Goal: Transaction & Acquisition: Purchase product/service

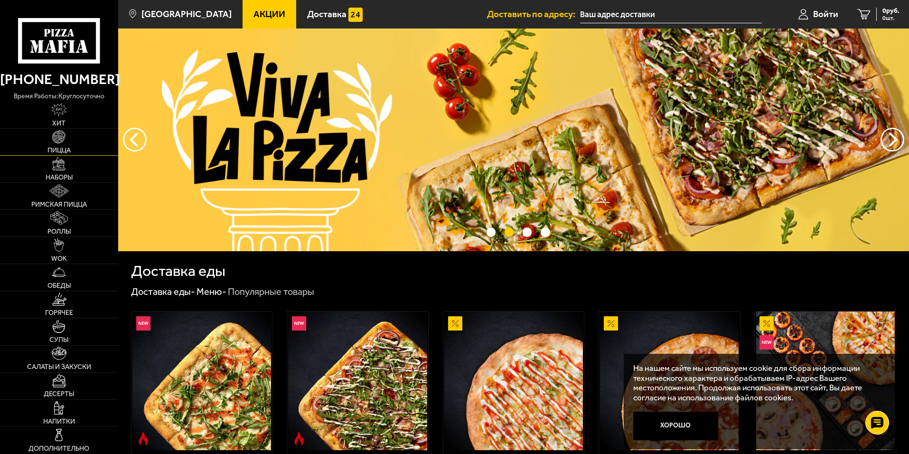
click at [55, 143] on img at bounding box center [58, 136] width 13 height 13
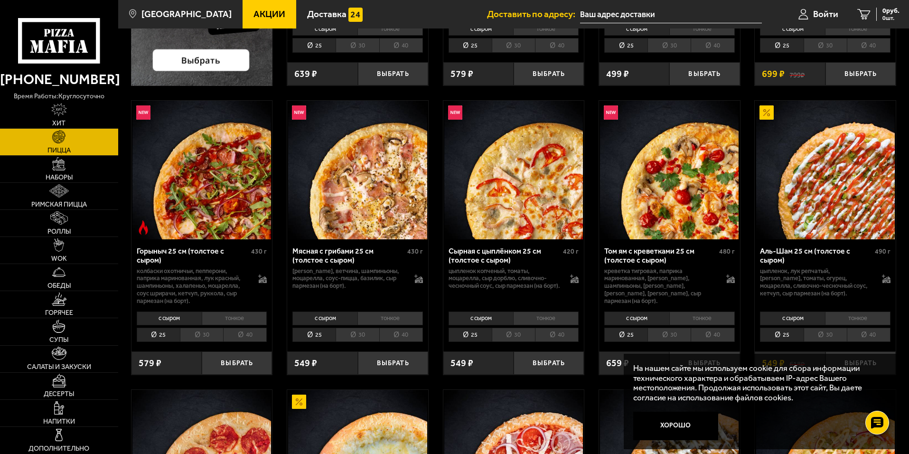
scroll to position [332, 0]
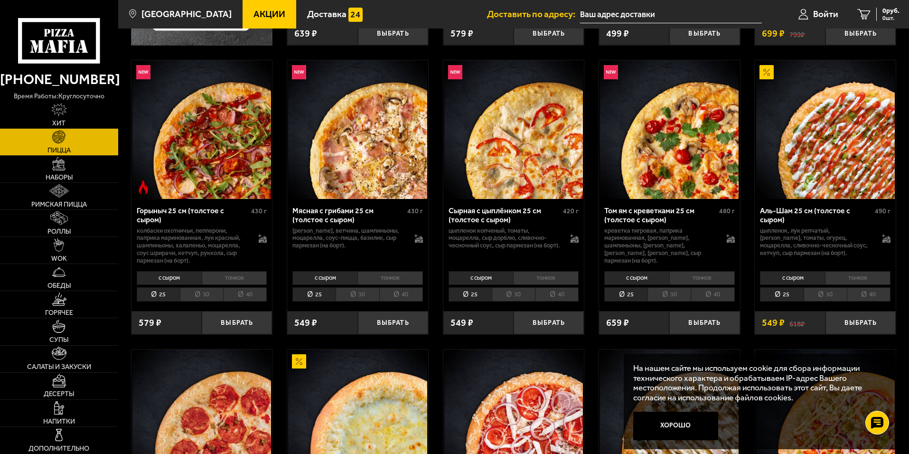
click at [866, 292] on li "40" at bounding box center [869, 294] width 44 height 15
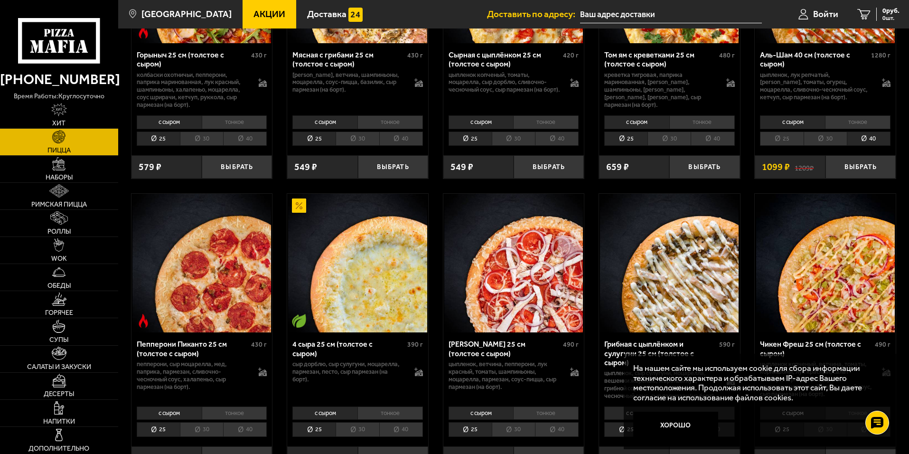
scroll to position [427, 0]
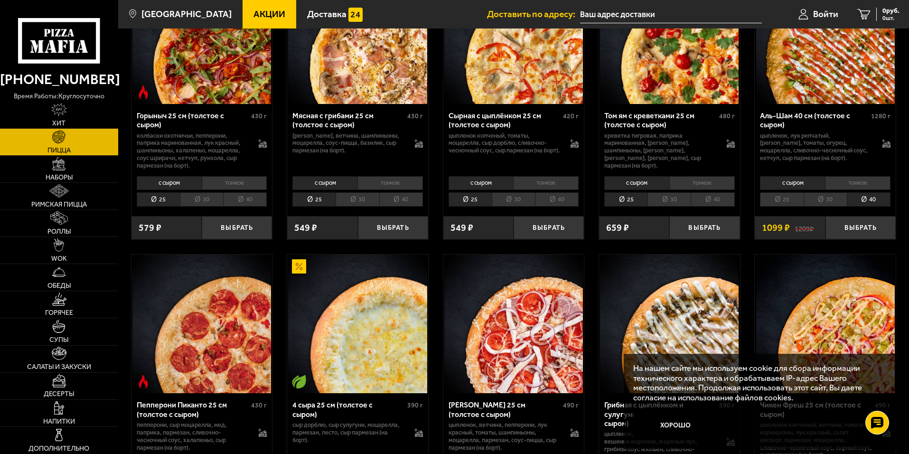
click at [860, 179] on li "тонкое" at bounding box center [857, 182] width 65 height 13
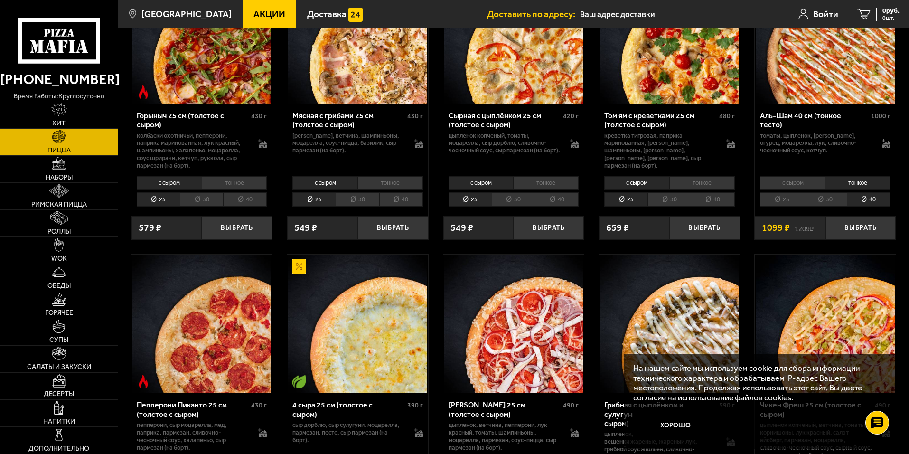
click at [787, 179] on li "с сыром" at bounding box center [792, 182] width 65 height 13
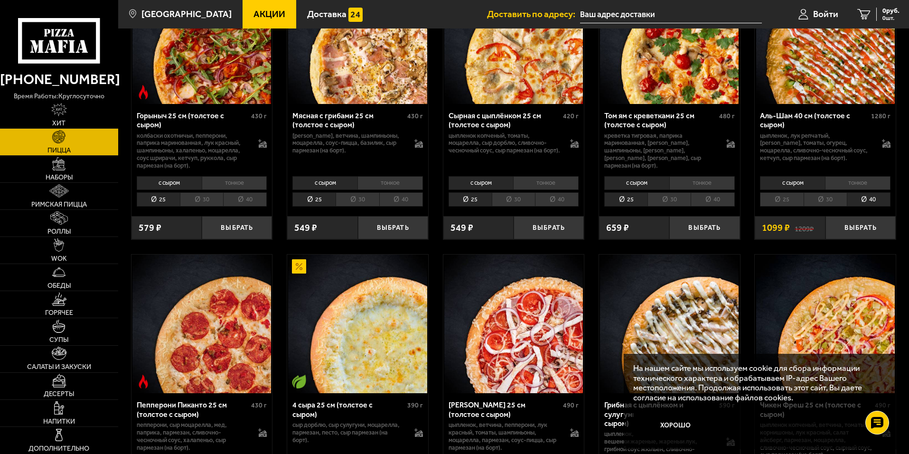
click at [854, 182] on li "тонкое" at bounding box center [857, 182] width 65 height 13
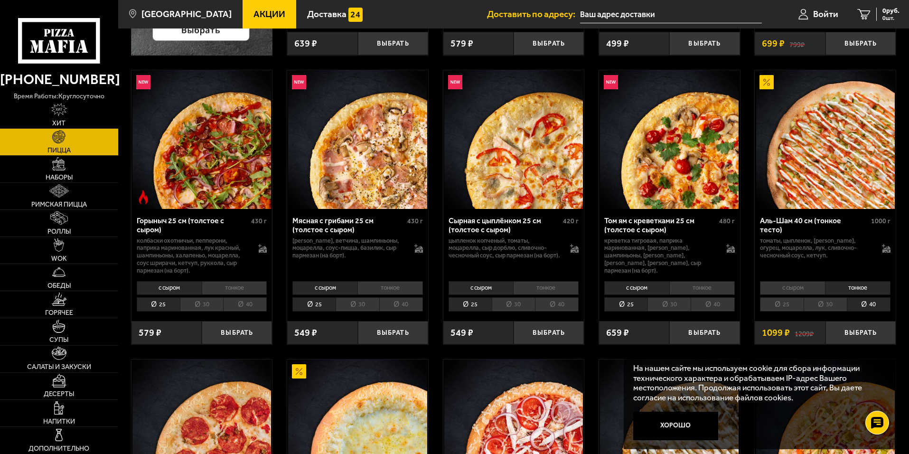
scroll to position [380, 0]
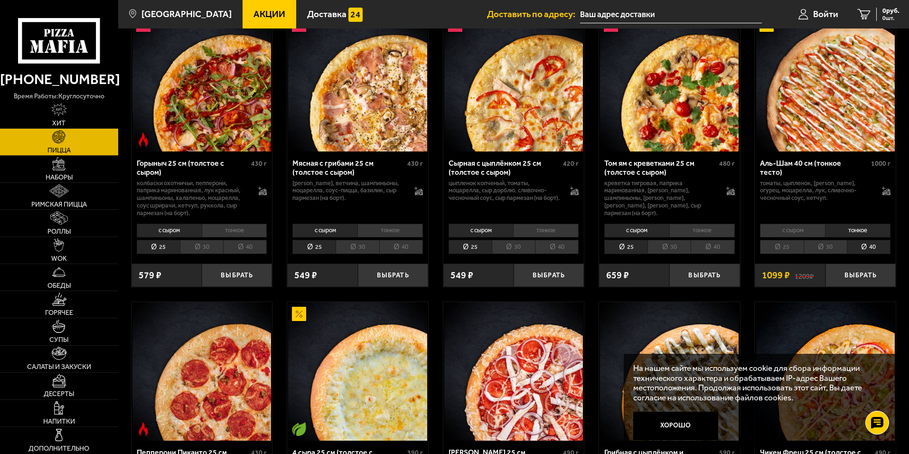
click at [796, 231] on li "с сыром" at bounding box center [792, 230] width 65 height 13
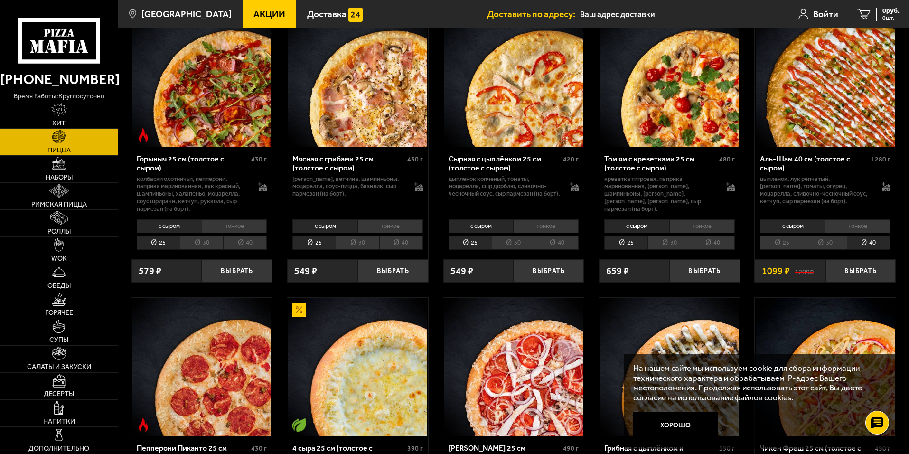
scroll to position [332, 0]
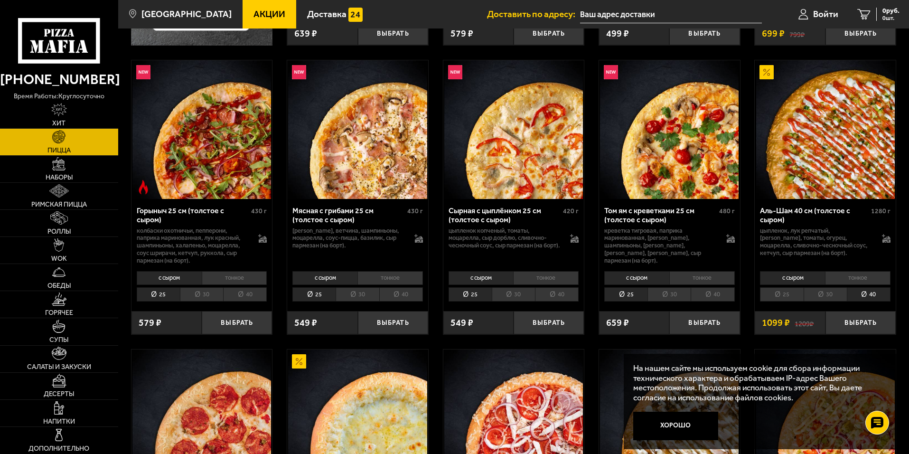
click at [858, 275] on li "тонкое" at bounding box center [857, 277] width 65 height 13
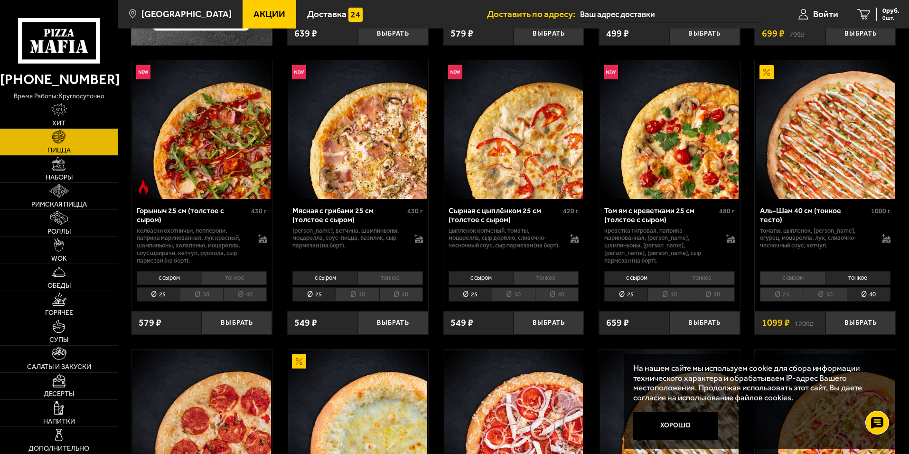
click at [810, 276] on li "с сыром" at bounding box center [792, 277] width 65 height 13
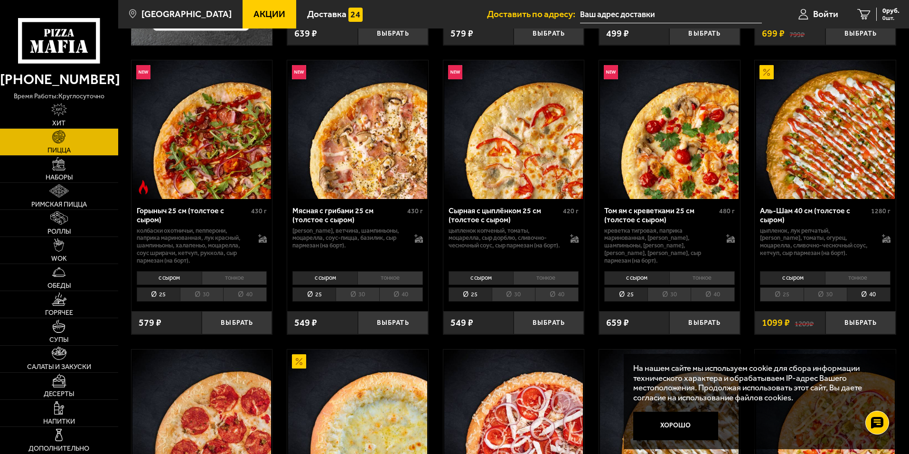
click at [866, 275] on li "тонкое" at bounding box center [857, 277] width 65 height 13
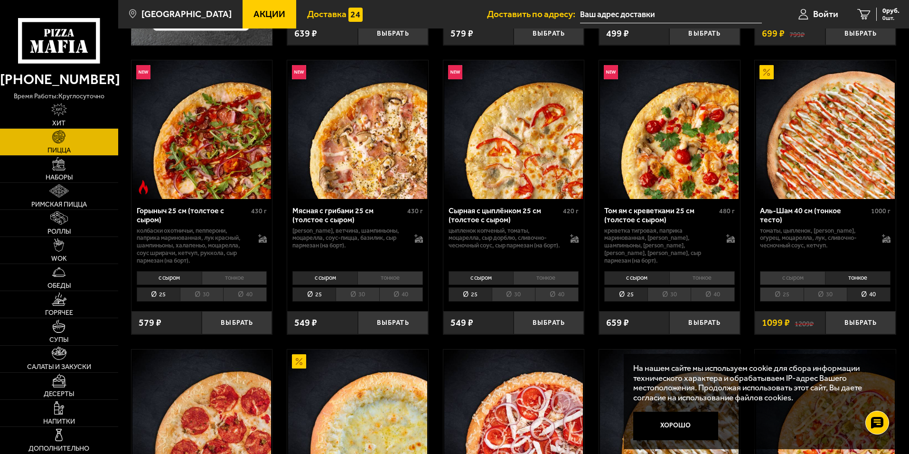
click at [307, 12] on span "Доставка" at bounding box center [326, 13] width 39 height 9
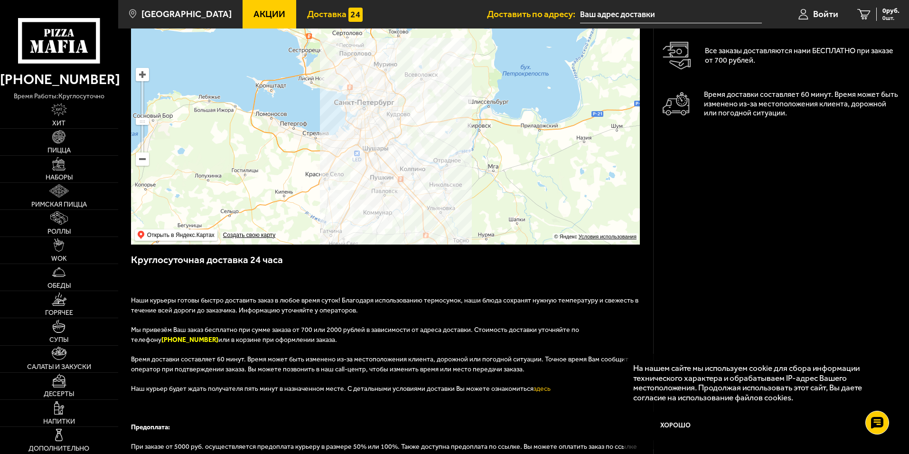
scroll to position [95, 0]
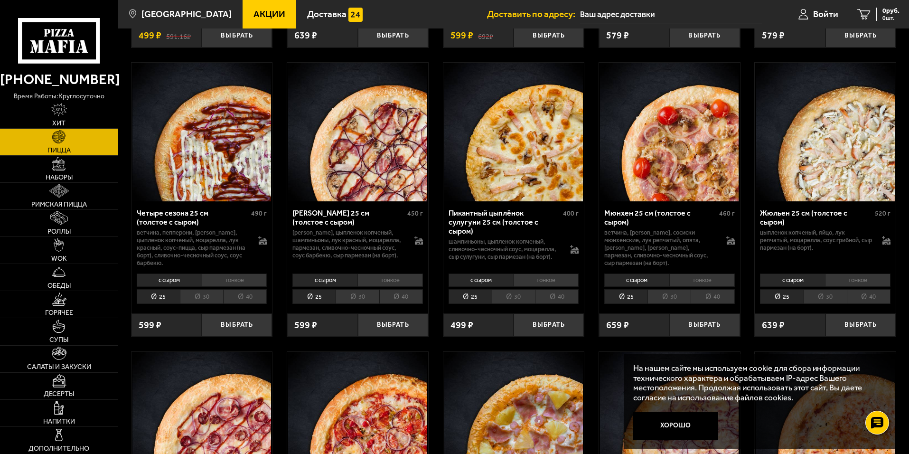
scroll to position [1471, 0]
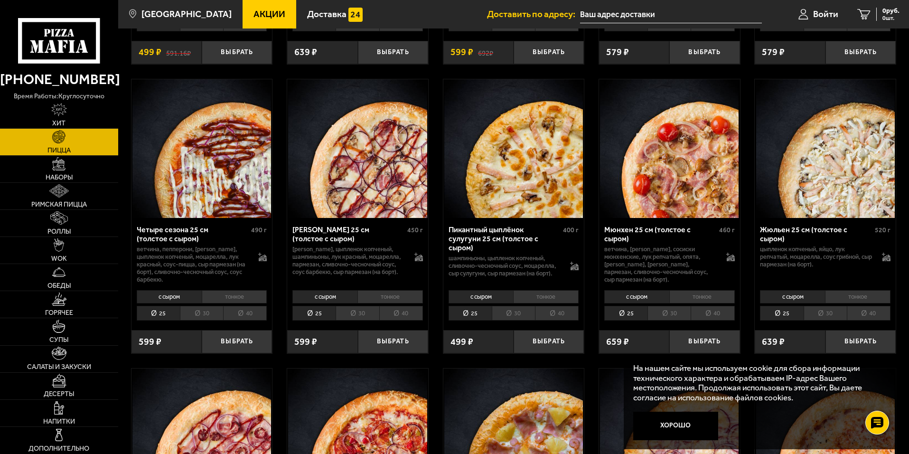
click at [861, 298] on li "тонкое" at bounding box center [857, 296] width 65 height 13
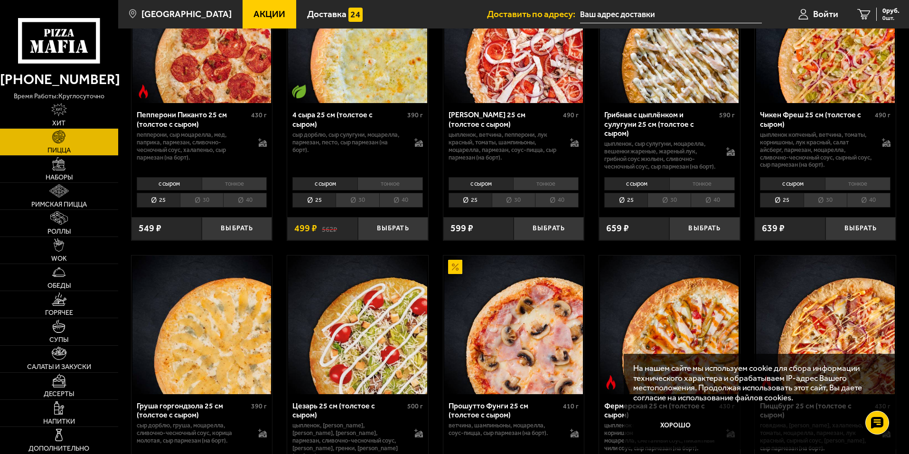
scroll to position [617, 0]
